Goal: Information Seeking & Learning: Learn about a topic

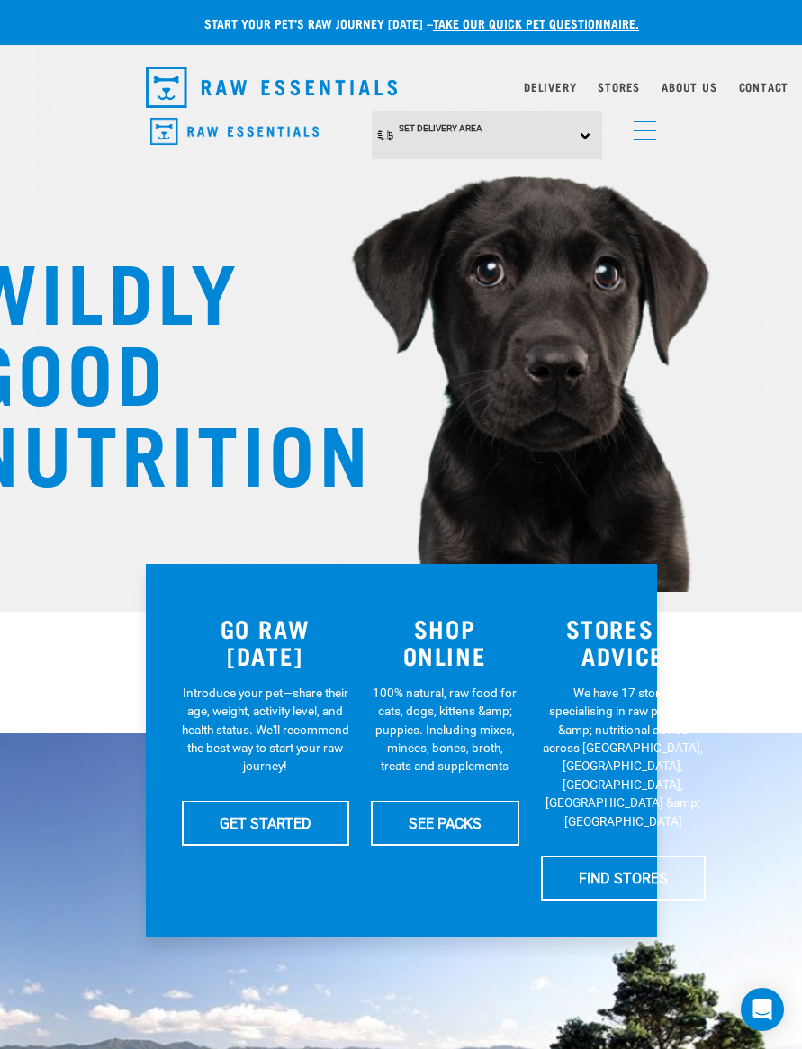
click at [652, 139] on span "menu" at bounding box center [644, 140] width 22 height 2
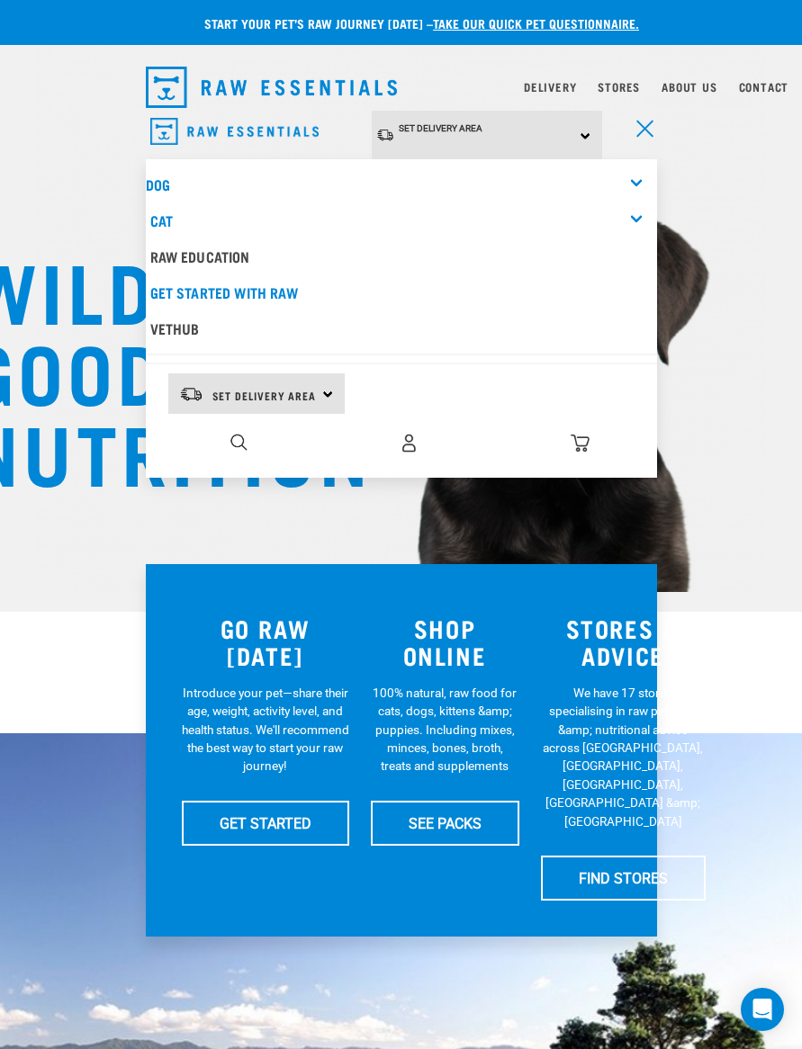
click at [163, 182] on link "Dog" at bounding box center [158, 184] width 24 height 8
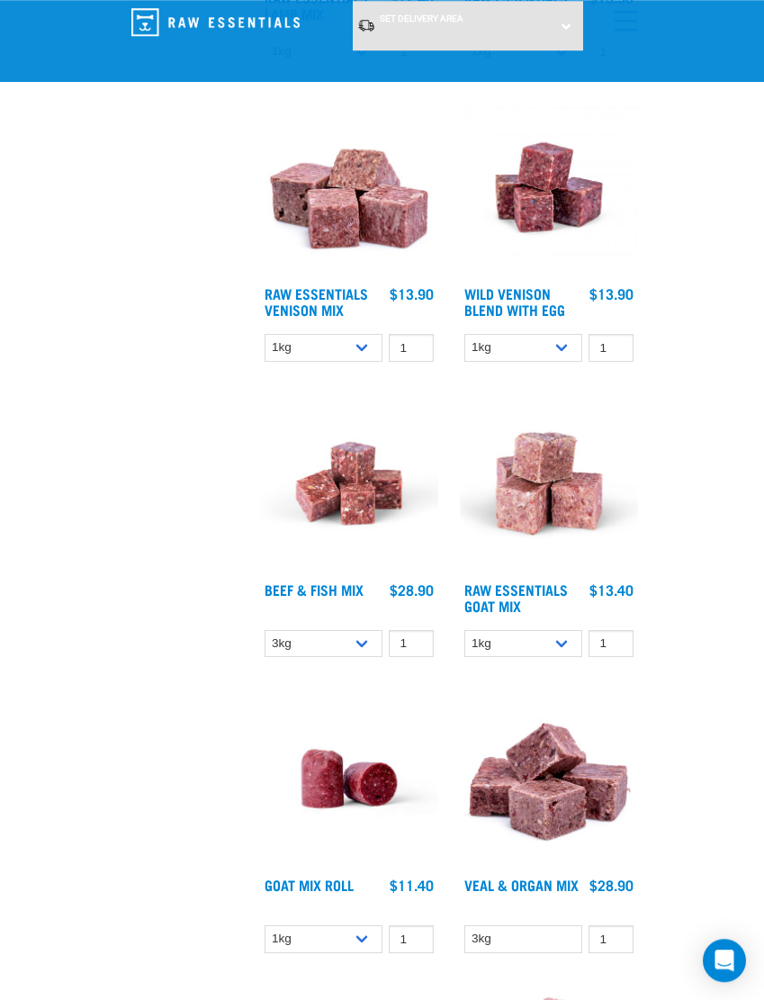
scroll to position [2441, 0]
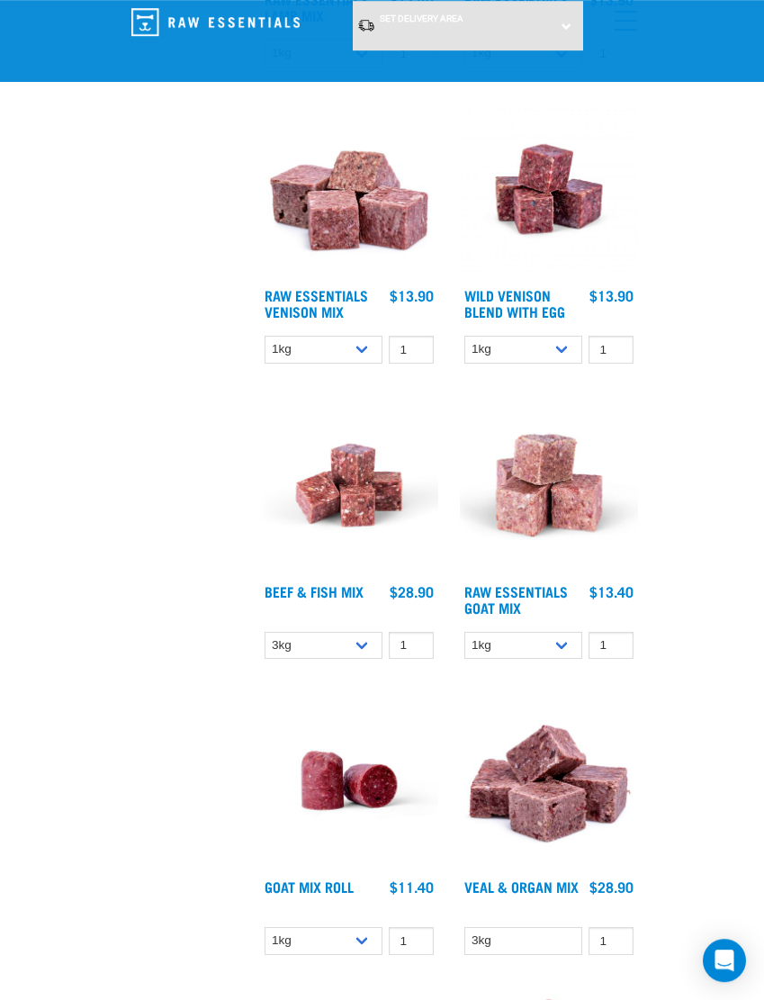
click at [273, 300] on link "Raw Essentials Venison Mix" at bounding box center [315, 303] width 103 height 24
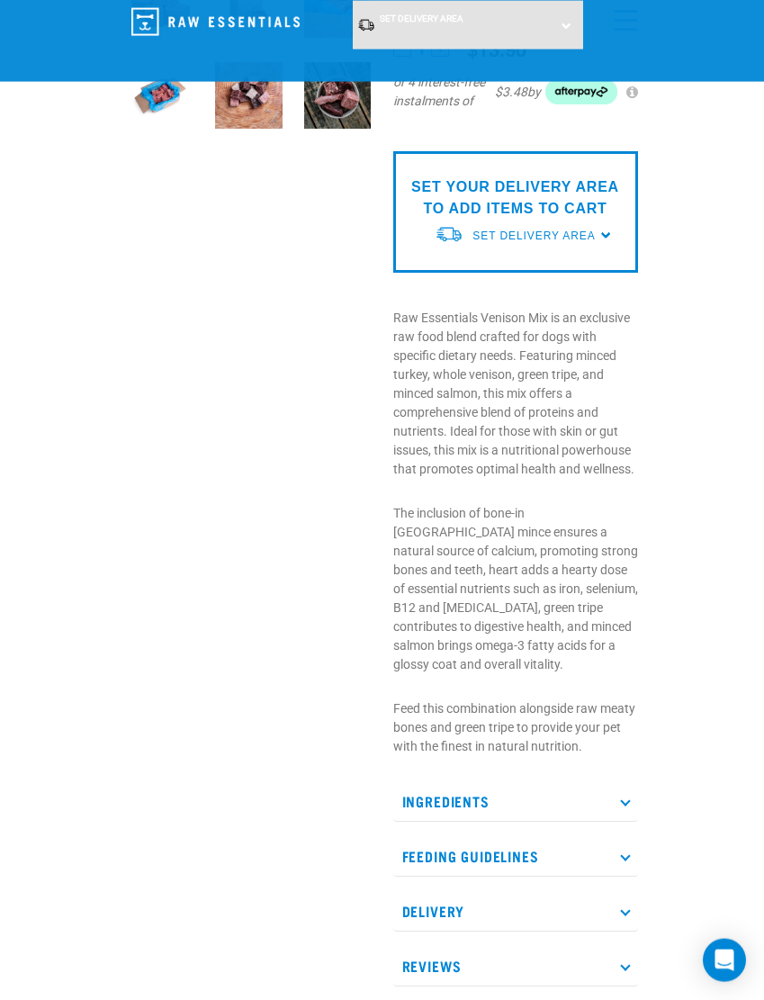
scroll to position [463, 0]
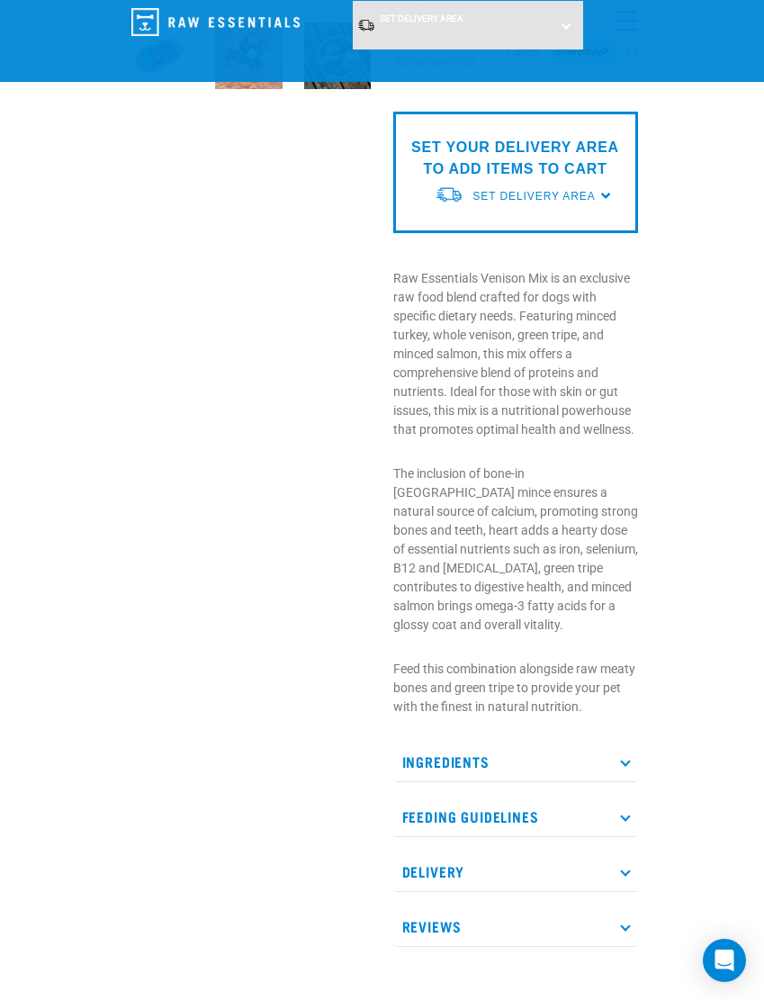
click at [430, 745] on p "Ingredients" at bounding box center [515, 761] width 245 height 40
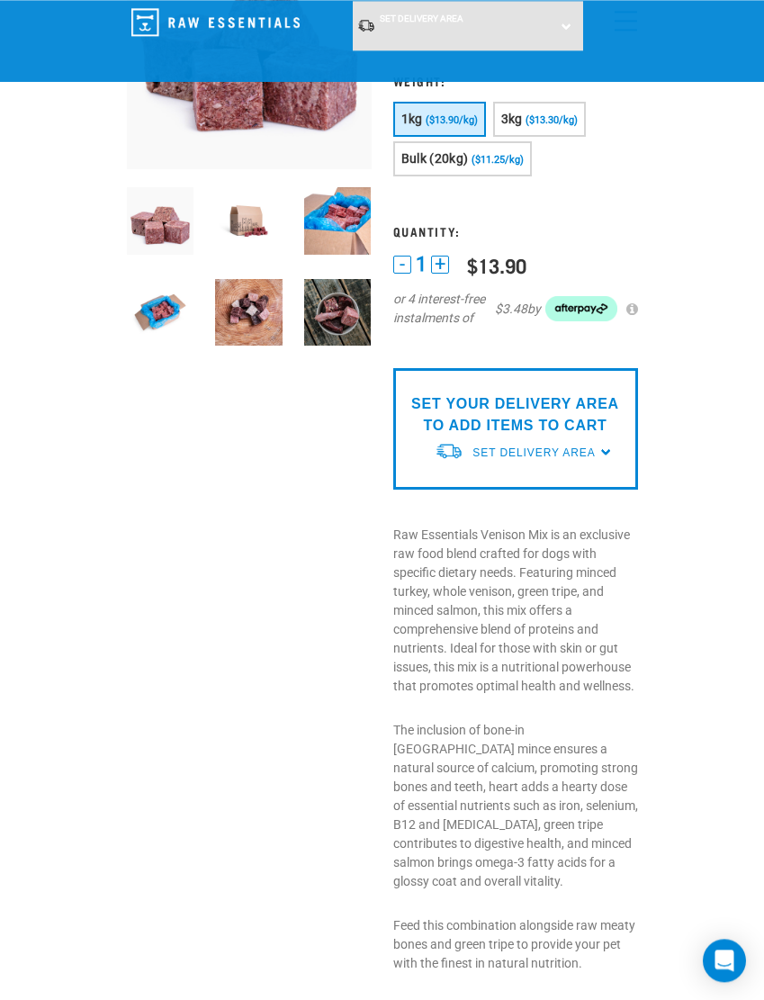
scroll to position [177, 0]
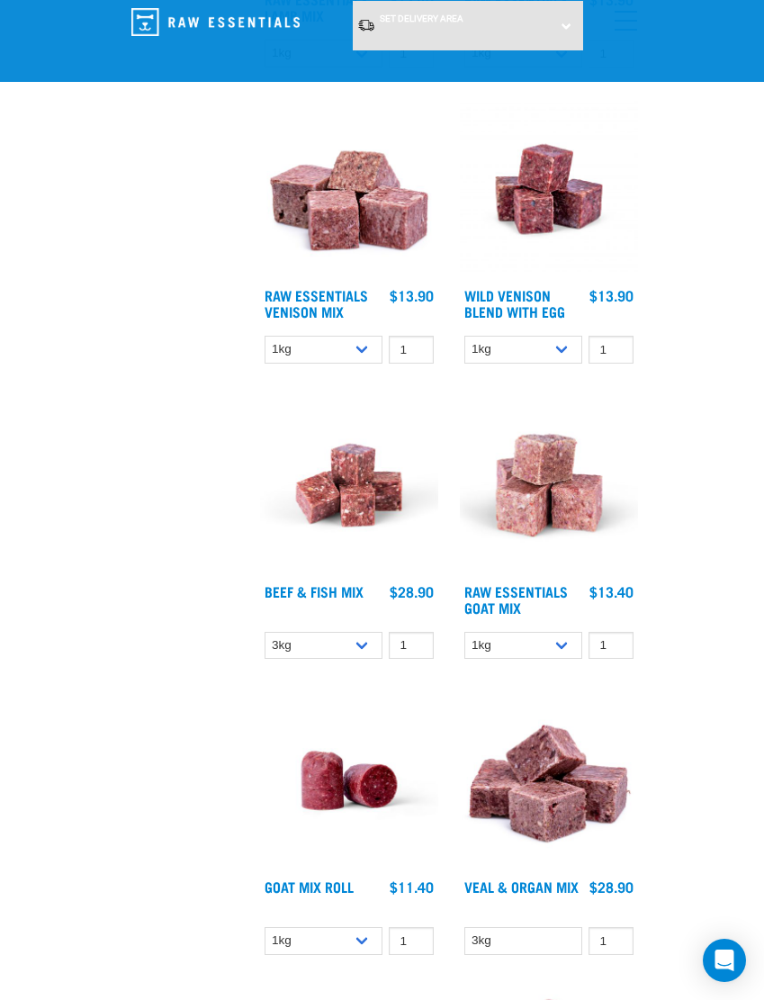
click at [482, 305] on link "Wild Venison Blend with Egg" at bounding box center [514, 303] width 101 height 24
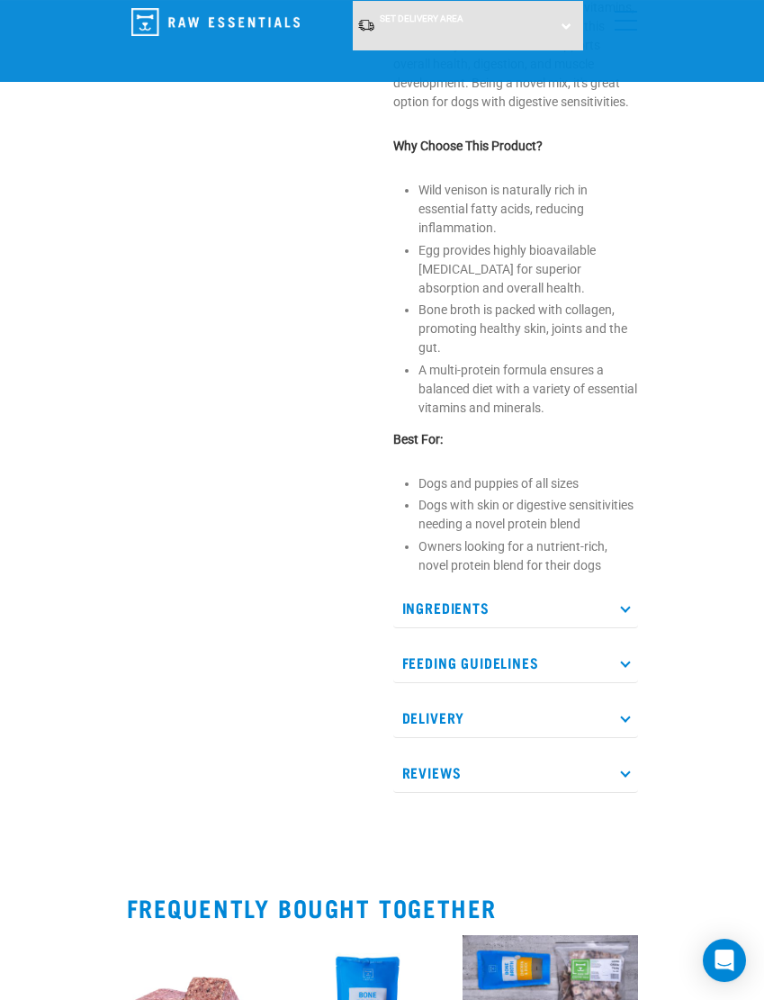
scroll to position [818, 0]
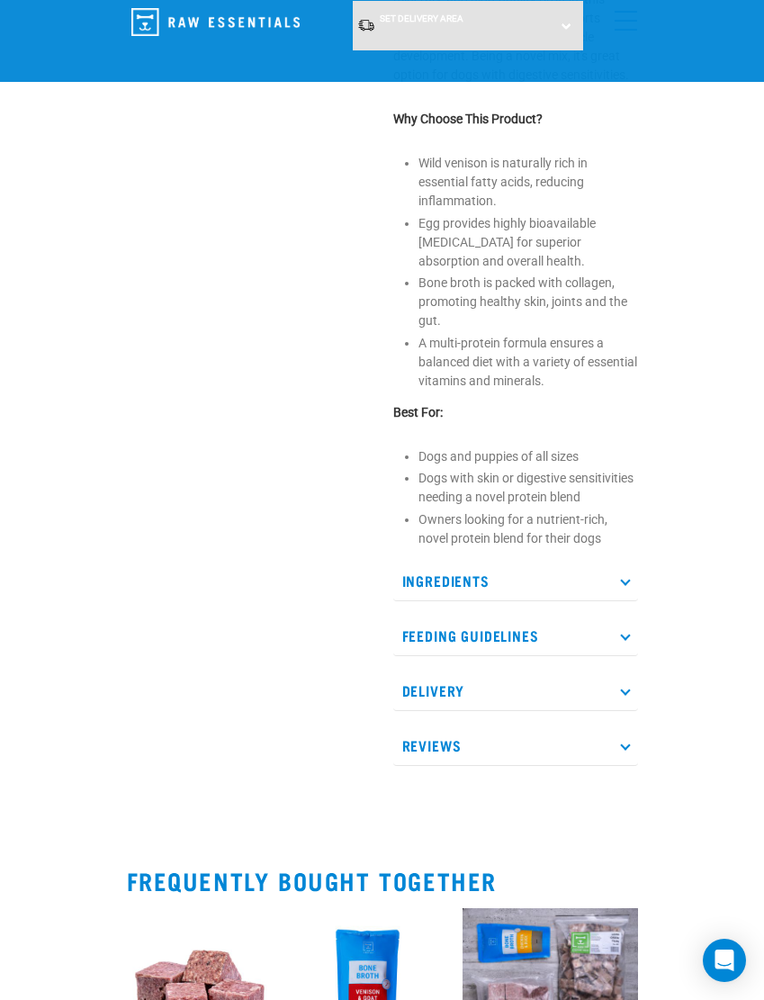
click at [419, 594] on p "Ingredients" at bounding box center [515, 580] width 245 height 40
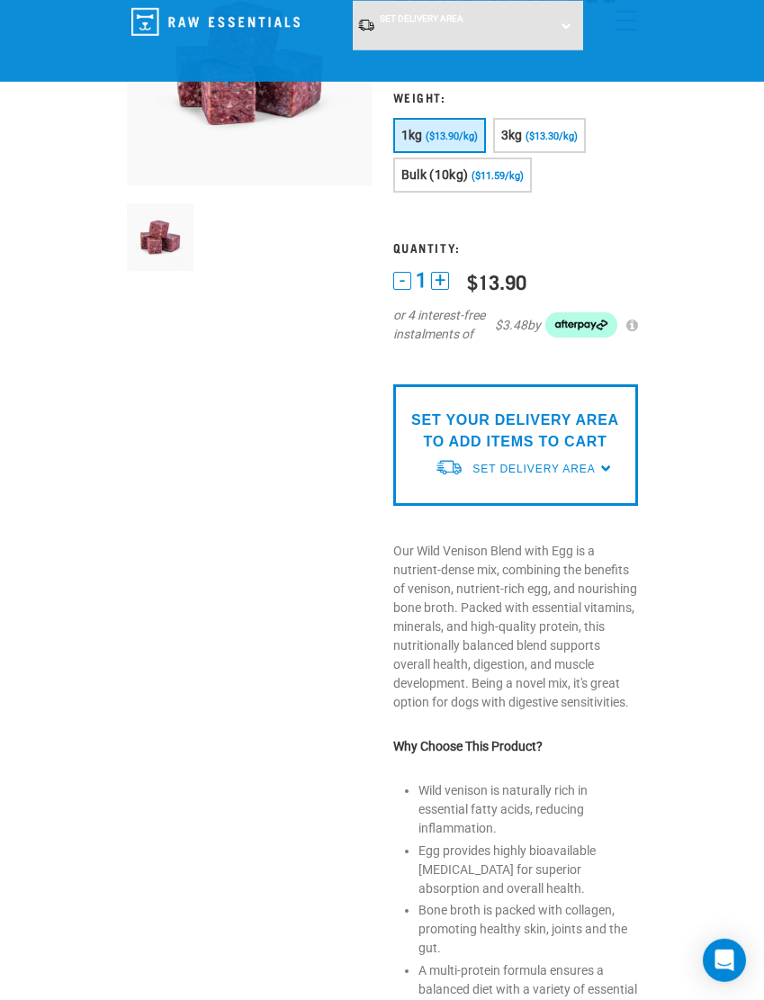
scroll to position [0, 0]
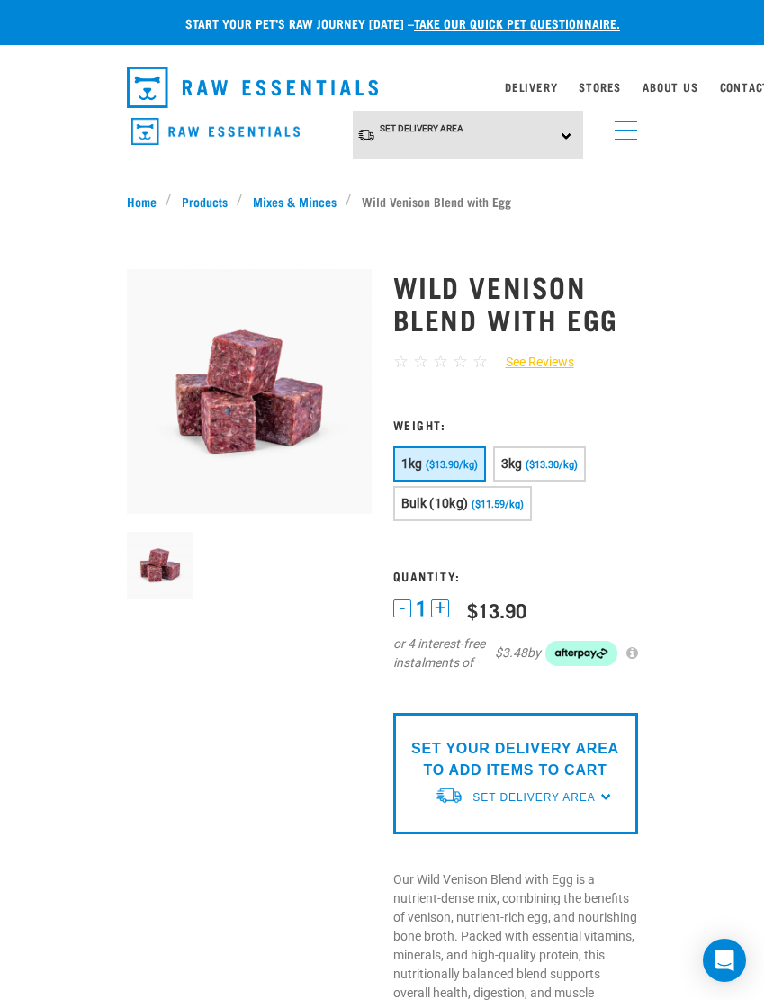
click at [625, 128] on link "menu" at bounding box center [621, 126] width 32 height 32
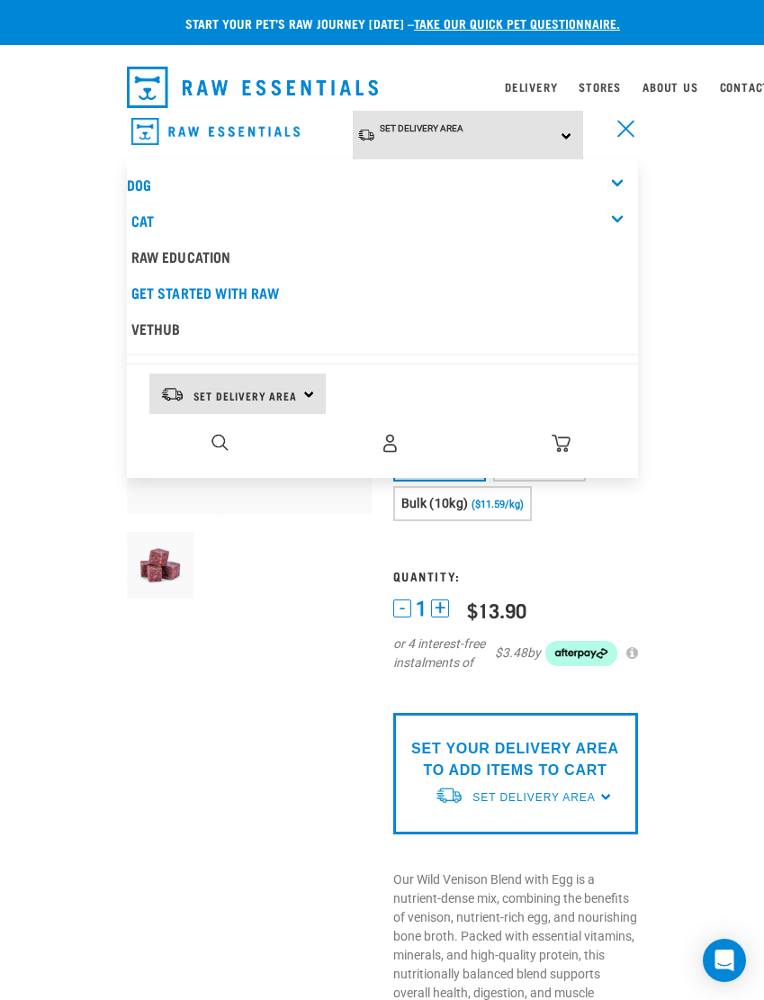
click at [616, 182] on div "Dog" at bounding box center [382, 184] width 511 height 36
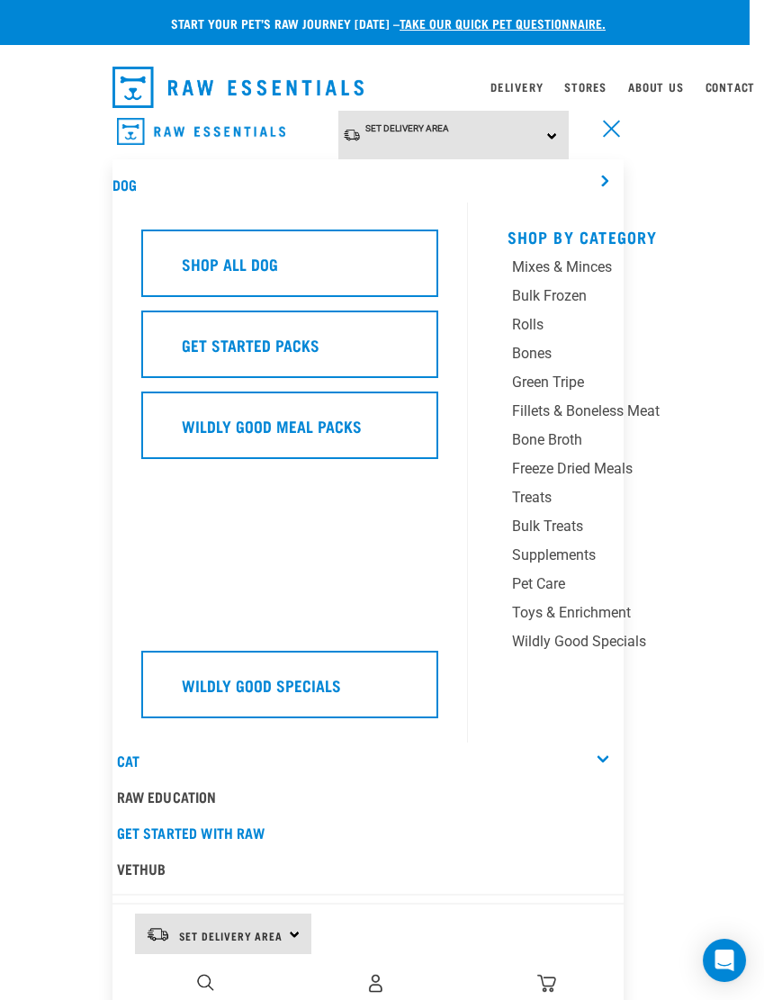
scroll to position [0, 13]
click at [525, 263] on div "Mixes & Minces" at bounding box center [616, 267] width 207 height 22
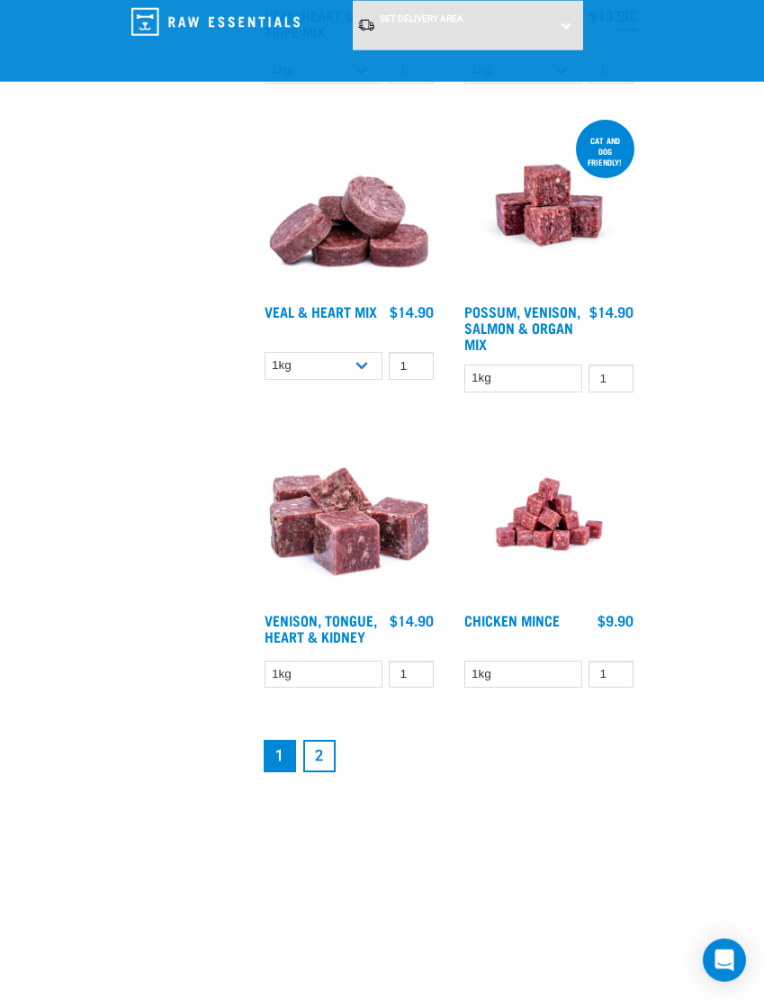
scroll to position [4382, 0]
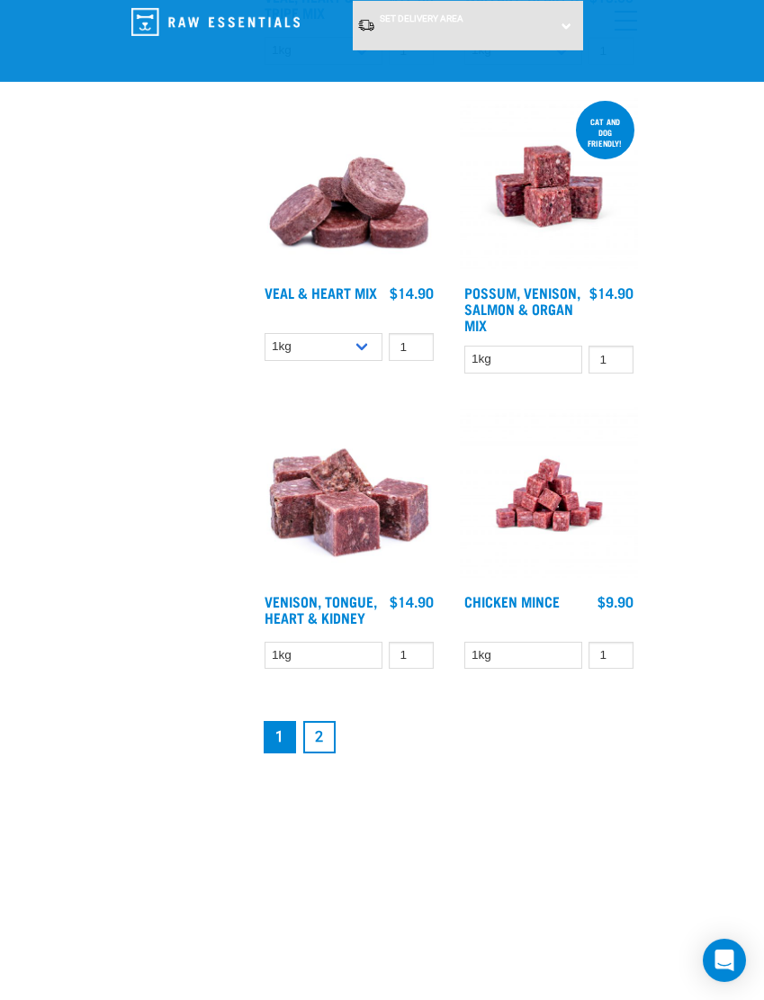
click at [319, 753] on link "2" at bounding box center [319, 737] width 32 height 32
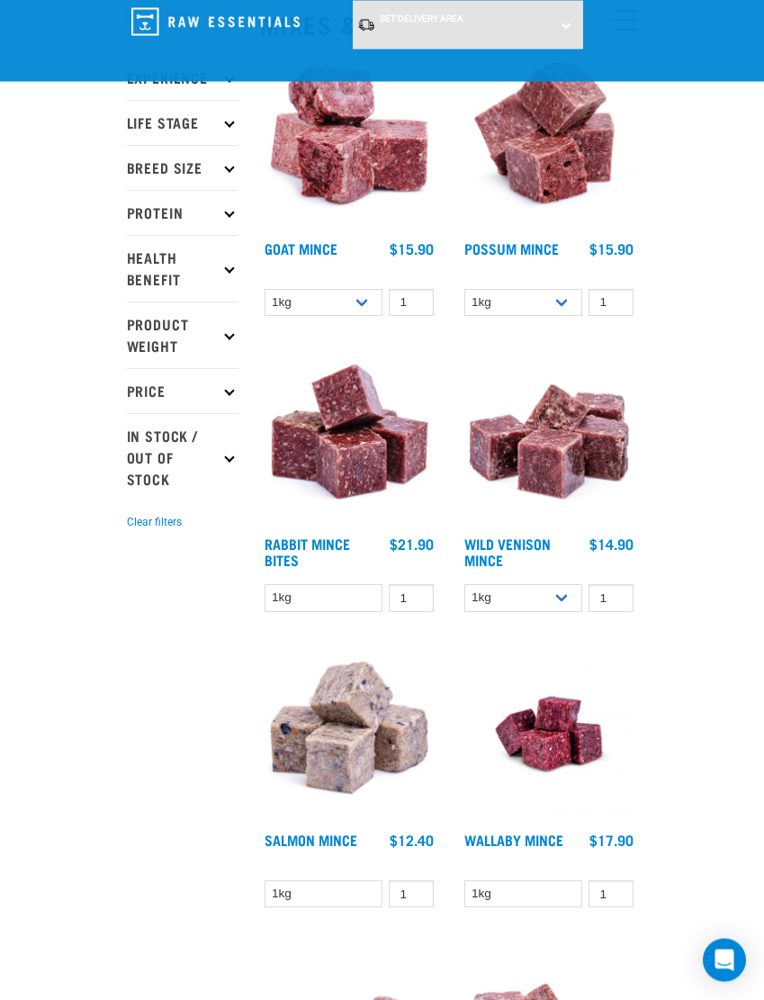
scroll to position [238, 0]
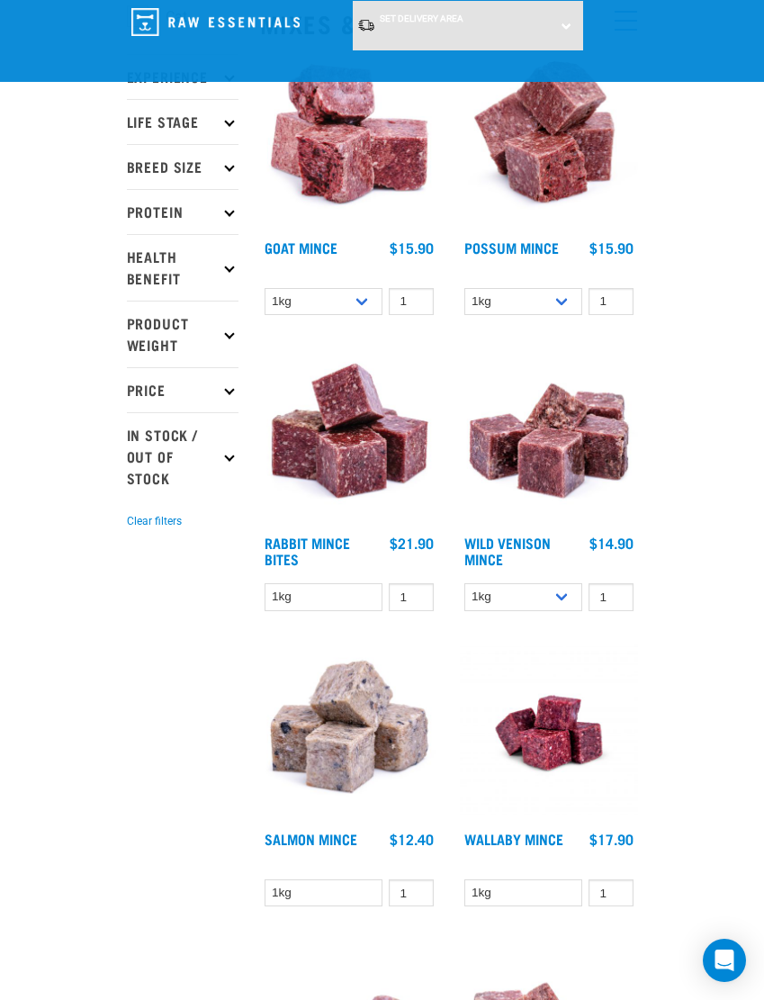
click at [493, 562] on link "Wild Venison Mince" at bounding box center [507, 550] width 86 height 24
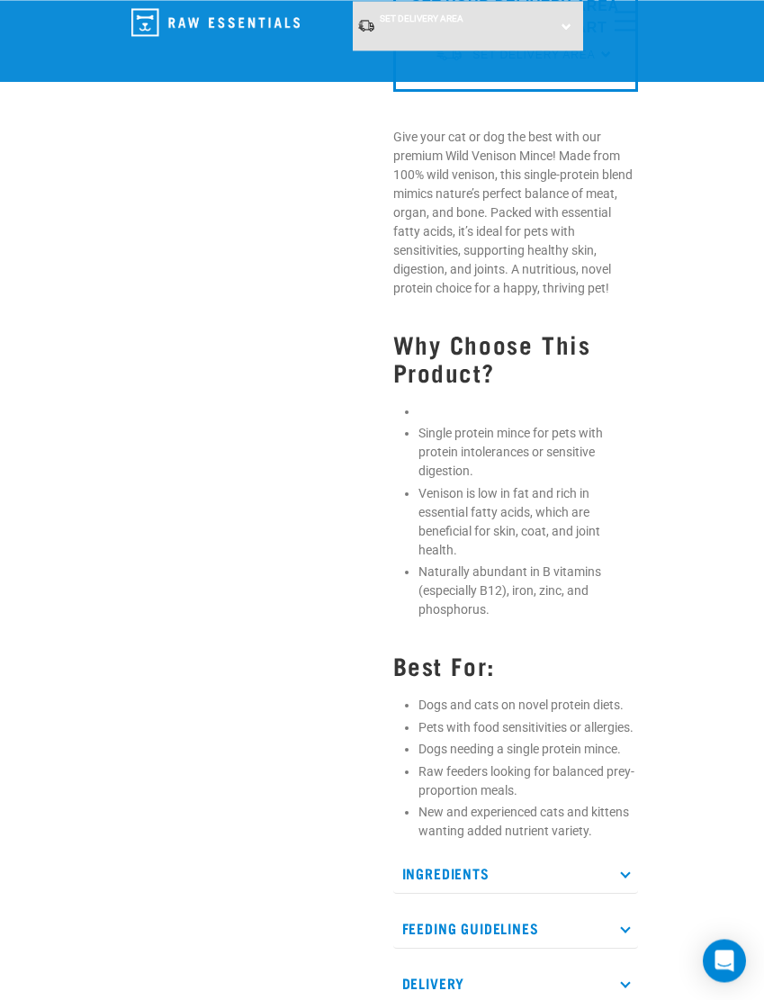
scroll to position [675, 0]
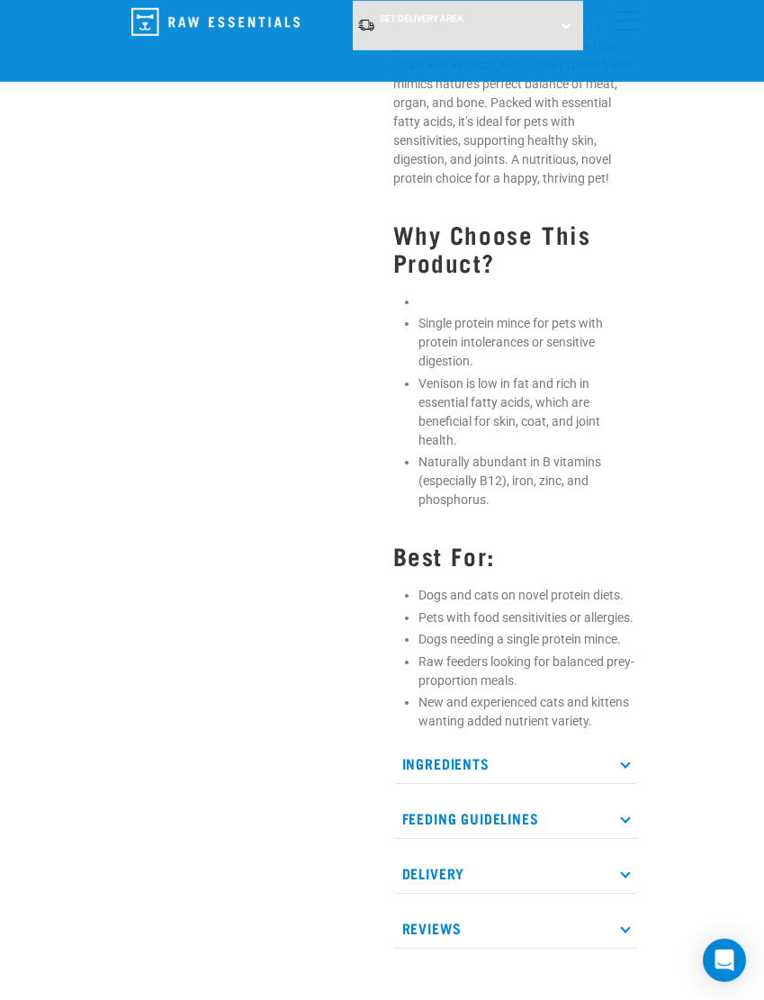
click at [414, 761] on p "Ingredients" at bounding box center [515, 763] width 245 height 40
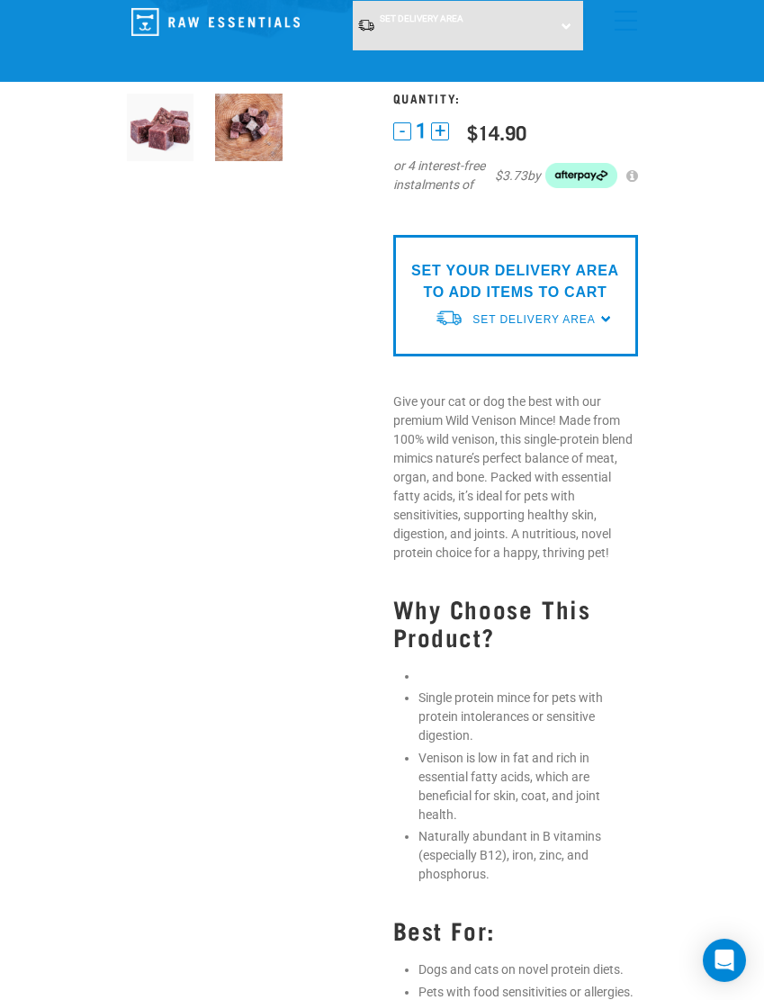
scroll to position [0, 0]
